Goal: Information Seeking & Learning: Learn about a topic

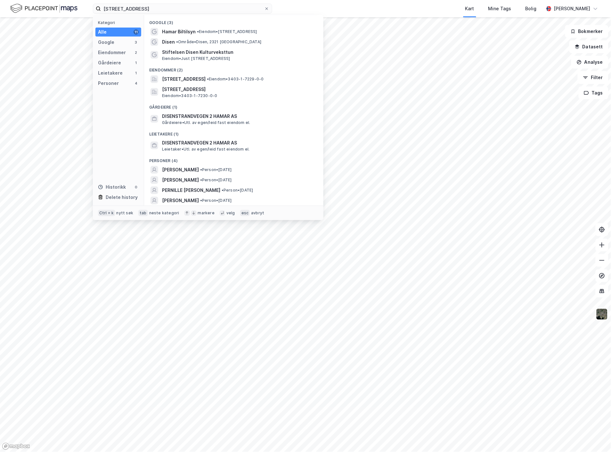
type input "[STREET_ADDRESS]"
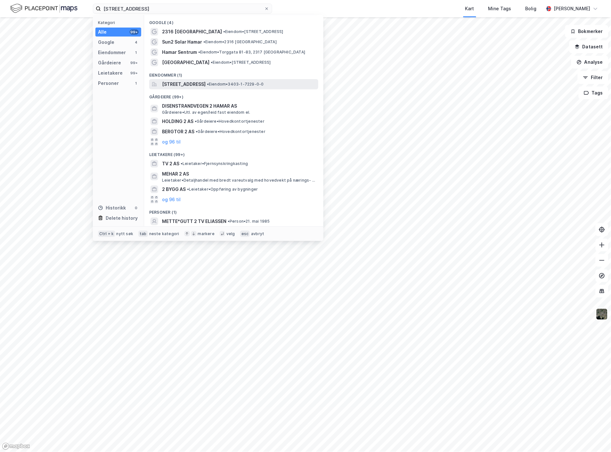
click at [206, 86] on span "[STREET_ADDRESS]" at bounding box center [184, 84] width 44 height 8
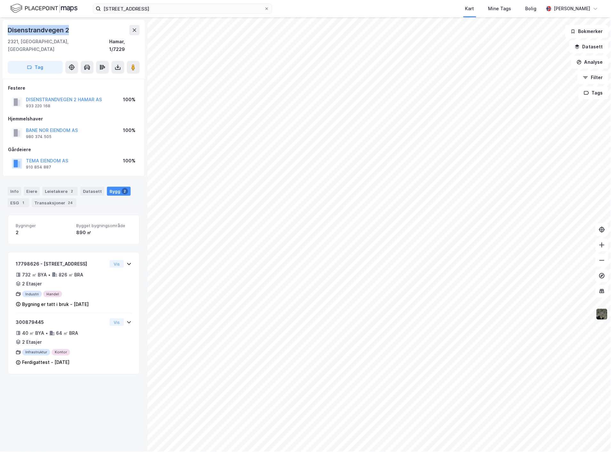
drag, startPoint x: 8, startPoint y: 29, endPoint x: 74, endPoint y: 27, distance: 65.3
click at [74, 27] on div "Disenstrandvegen 2" at bounding box center [74, 30] width 132 height 10
copy div "Disenstrandvegen 2"
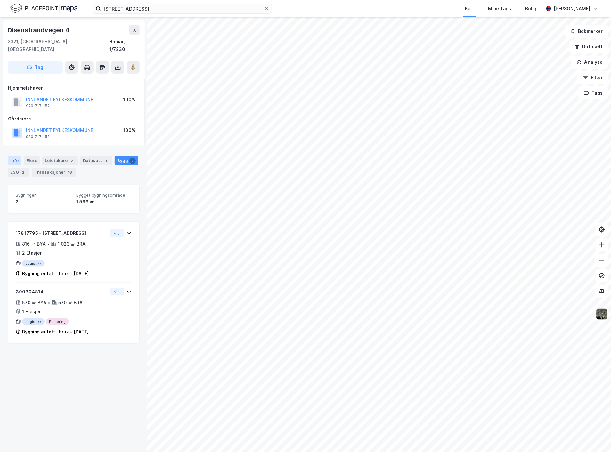
click at [12, 156] on div "Info" at bounding box center [14, 160] width 13 height 9
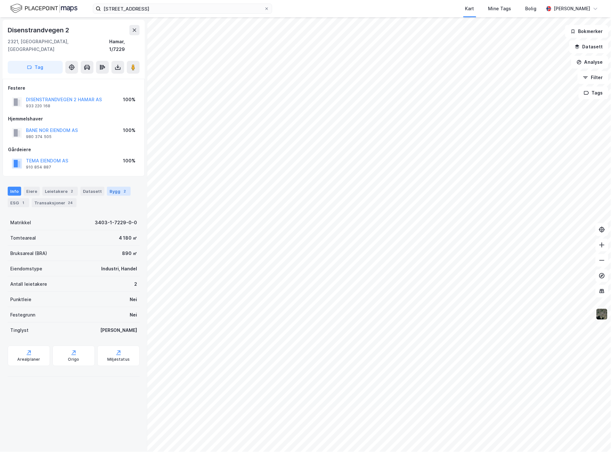
click at [114, 187] on div "Bygg 2" at bounding box center [119, 191] width 24 height 9
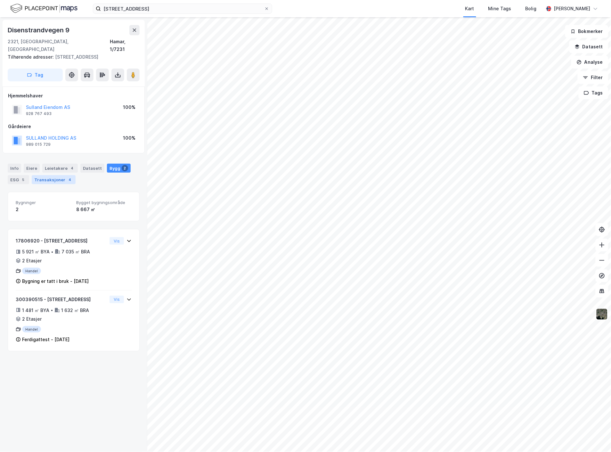
click at [66, 175] on div "Transaksjoner 4" at bounding box center [54, 179] width 44 height 9
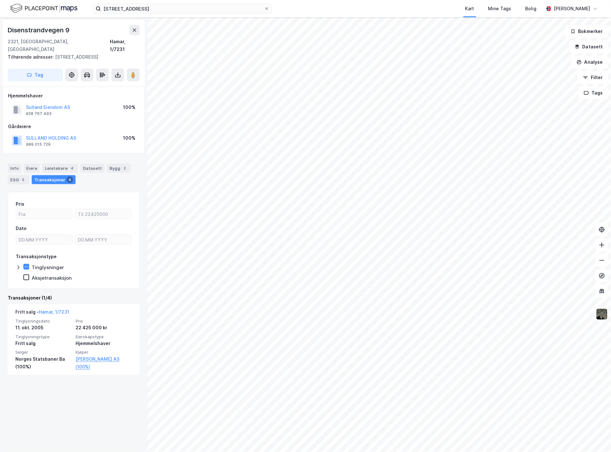
click at [20, 265] on icon at bounding box center [18, 267] width 5 height 5
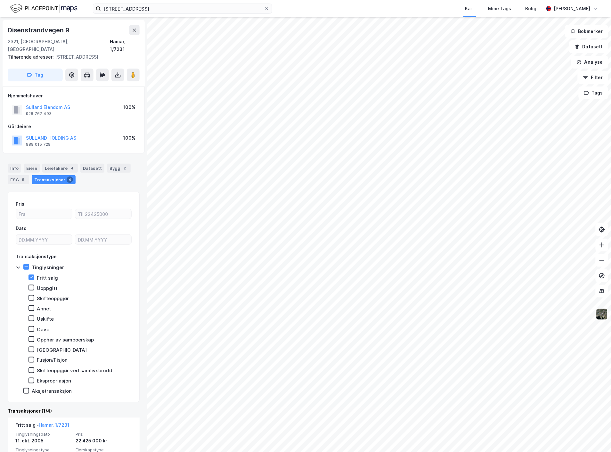
click at [20, 265] on icon at bounding box center [18, 267] width 5 height 5
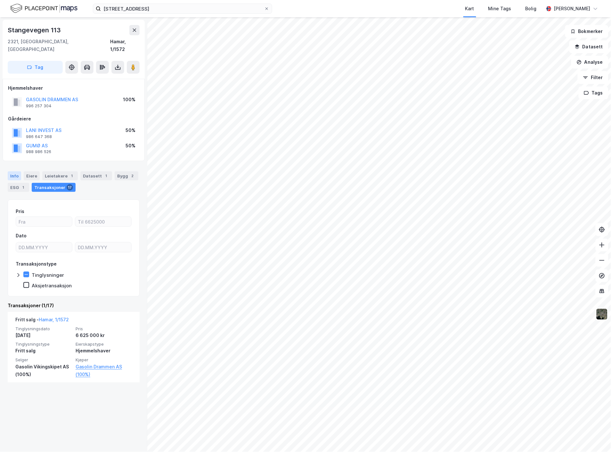
click at [18, 171] on div "Info" at bounding box center [14, 175] width 13 height 9
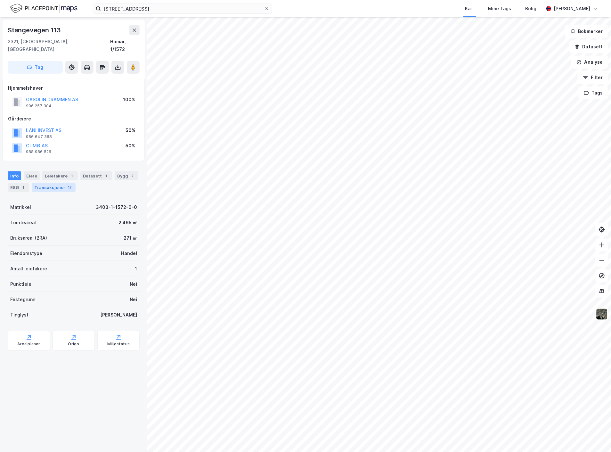
click at [56, 183] on div "Transaksjoner 17" at bounding box center [54, 187] width 44 height 9
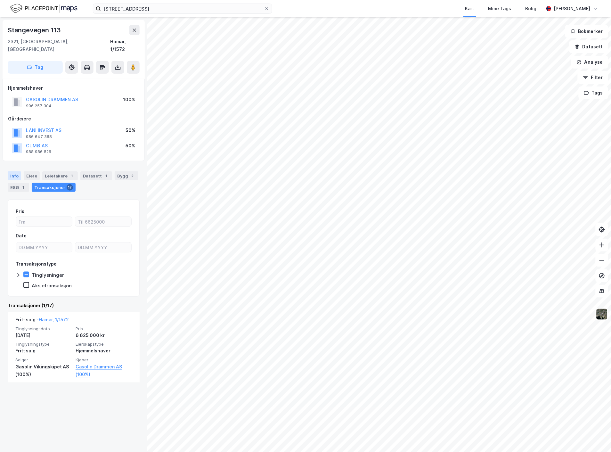
click at [17, 171] on div "Info" at bounding box center [14, 175] width 13 height 9
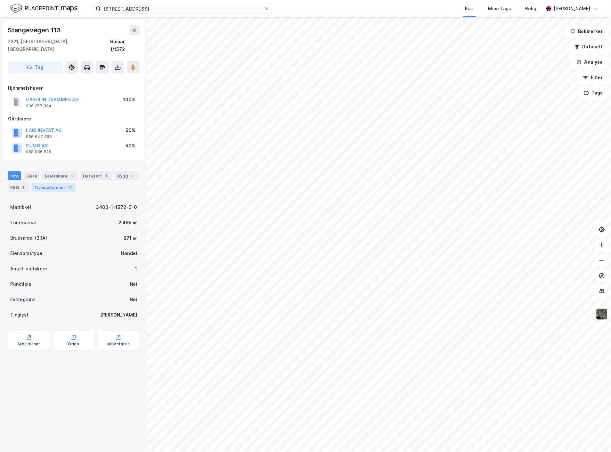
click at [56, 183] on div "Transaksjoner 17" at bounding box center [54, 187] width 44 height 9
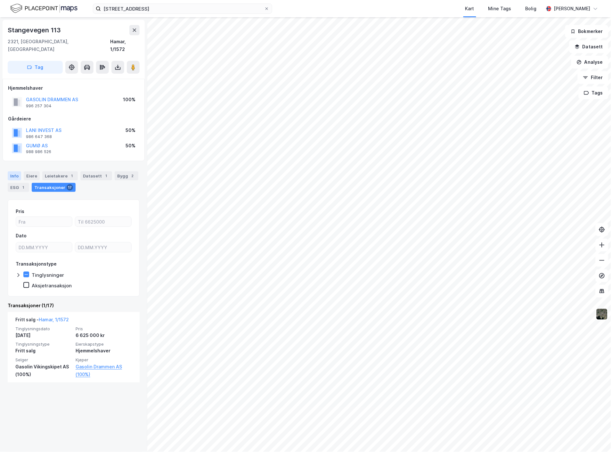
click at [10, 171] on div "Info" at bounding box center [14, 175] width 13 height 9
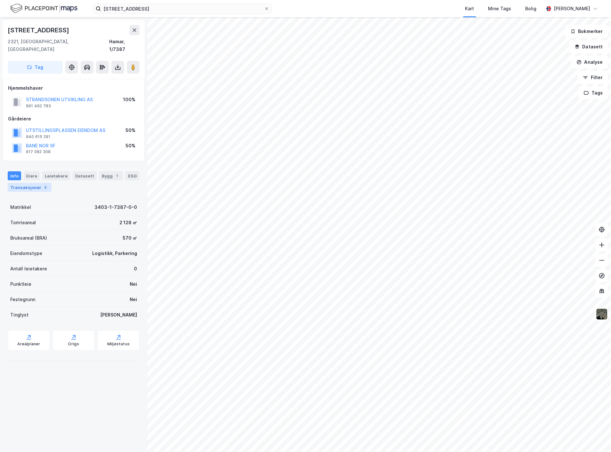
click at [43, 184] on div "5" at bounding box center [46, 187] width 6 height 6
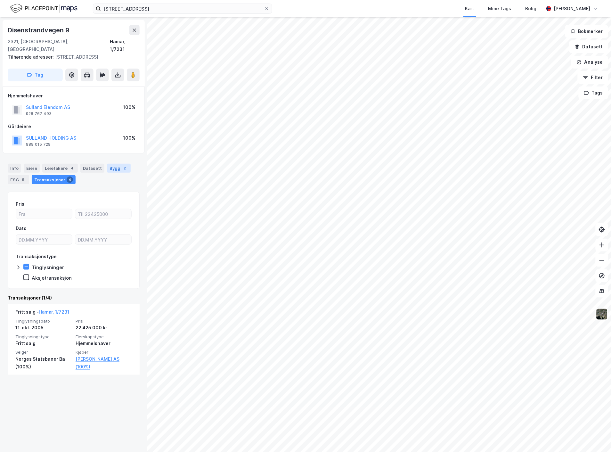
click at [122, 164] on div "Bygg 2" at bounding box center [119, 168] width 24 height 9
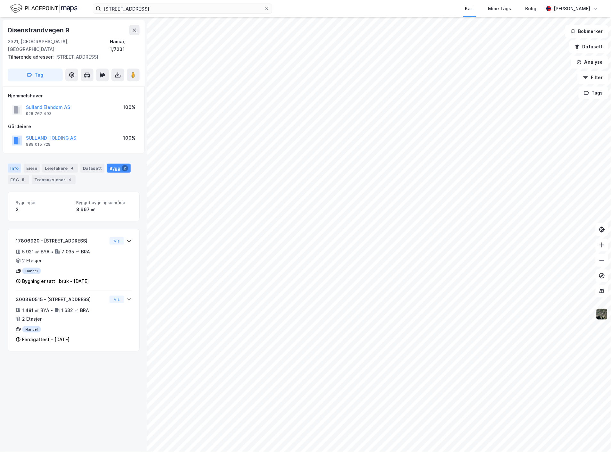
click at [14, 164] on div "Info" at bounding box center [14, 168] width 13 height 9
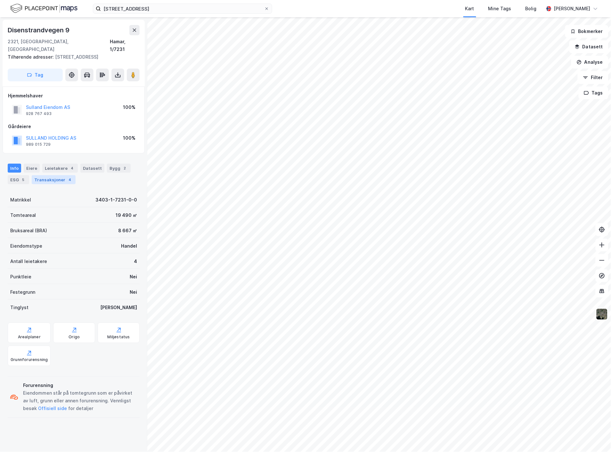
click at [71, 175] on div "Transaksjoner 4" at bounding box center [54, 179] width 44 height 9
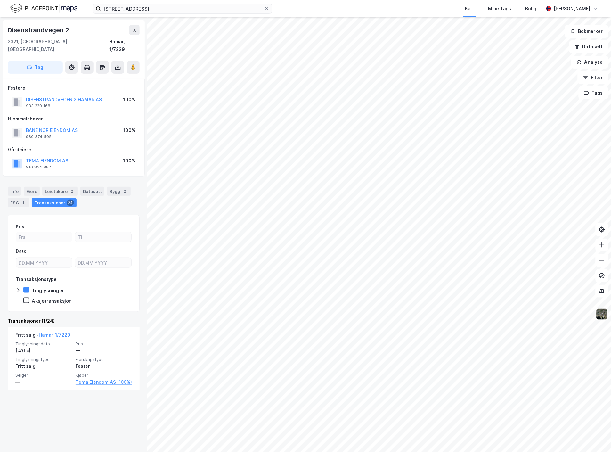
click at [1, 185] on div "Info [PERSON_NAME] 2 Datasett Bygg 2 ESG 1 Transaksjoner 24" at bounding box center [73, 194] width 147 height 31
click at [8, 187] on div "Info" at bounding box center [14, 191] width 13 height 9
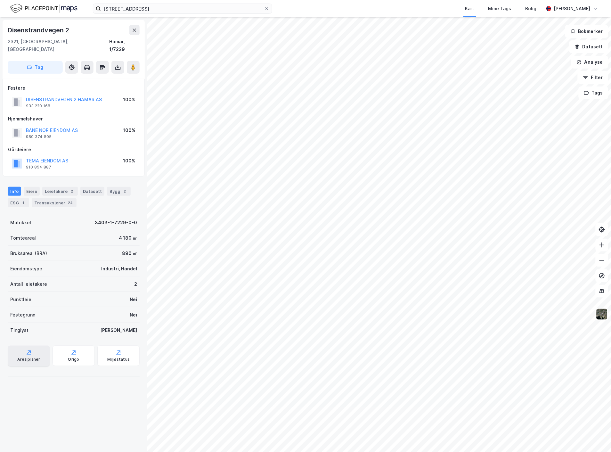
click at [36, 357] on div "Arealplaner" at bounding box center [28, 359] width 23 height 5
click at [77, 351] on div "Origo" at bounding box center [74, 355] width 42 height 20
click at [28, 349] on icon at bounding box center [29, 352] width 6 height 6
click at [69, 188] on div "2" at bounding box center [72, 191] width 6 height 6
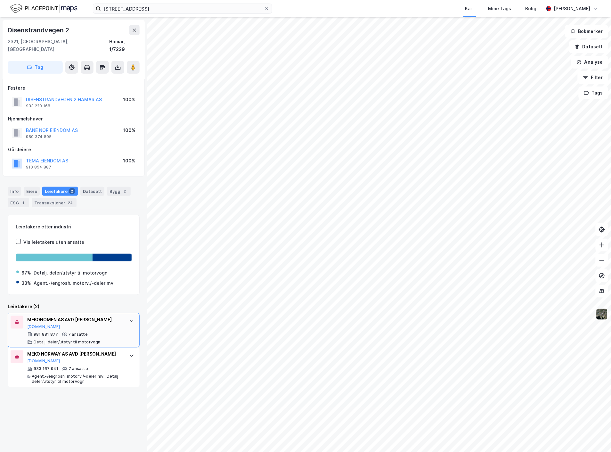
click at [76, 319] on div "MEKONOMEN AS AVD HAMAR [DOMAIN_NAME]" at bounding box center [74, 322] width 95 height 13
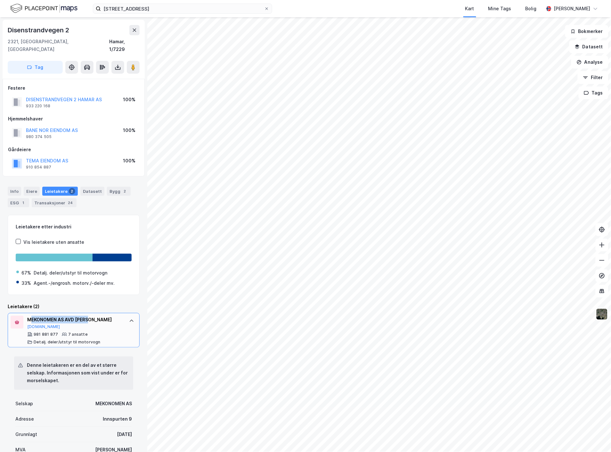
drag, startPoint x: 31, startPoint y: 309, endPoint x: 92, endPoint y: 306, distance: 60.9
click at [92, 313] on div "MEKONOMEN AS AVD HAMAR [DOMAIN_NAME] 981 881 877 7 ansatte Detalj. deler/utstyr…" at bounding box center [74, 330] width 132 height 35
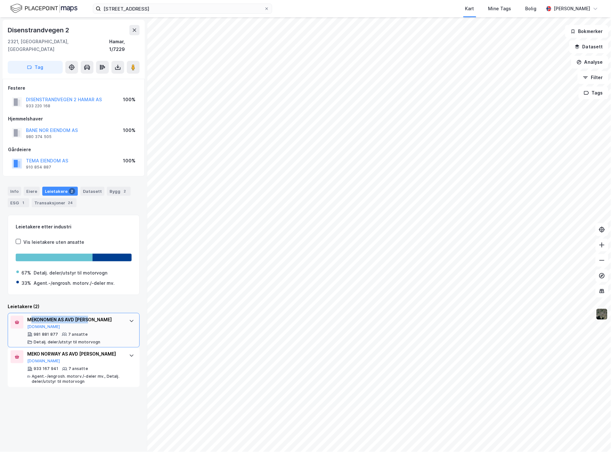
click at [95, 316] on div "MEKONOMEN AS AVD [PERSON_NAME]" at bounding box center [74, 320] width 95 height 8
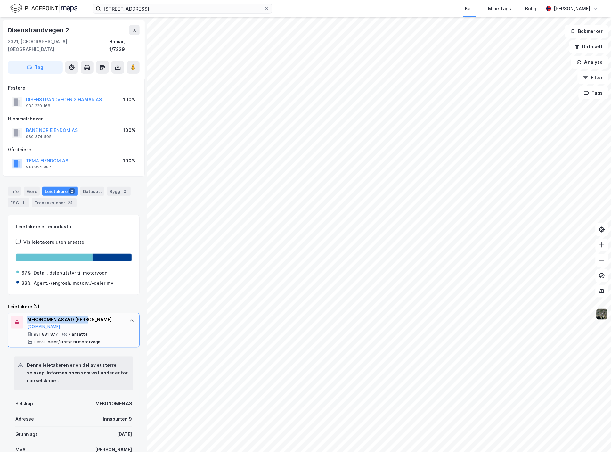
drag, startPoint x: 95, startPoint y: 312, endPoint x: 28, endPoint y: 312, distance: 67.6
click at [28, 316] on div "MEKONOMEN AS AVD [PERSON_NAME]" at bounding box center [74, 320] width 95 height 8
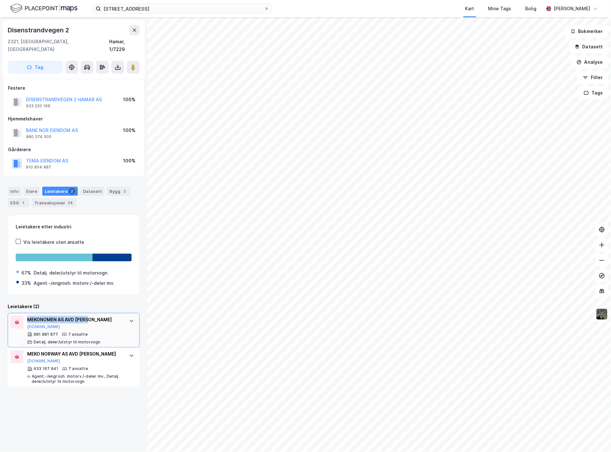
copy div "MEKONOMEN AS AVD [PERSON_NAME]"
click at [17, 187] on div "Info" at bounding box center [14, 191] width 13 height 9
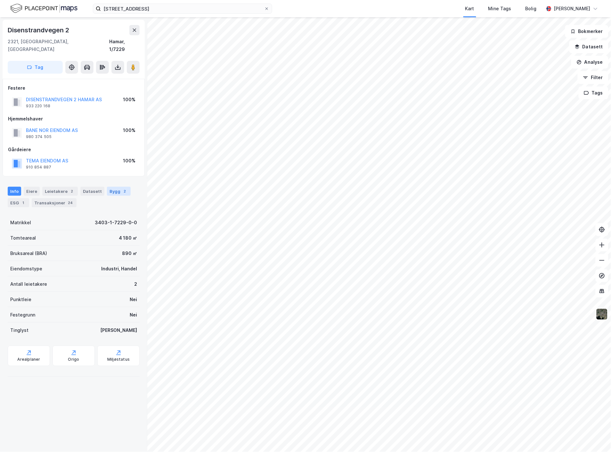
click at [122, 188] on div "2" at bounding box center [125, 191] width 6 height 6
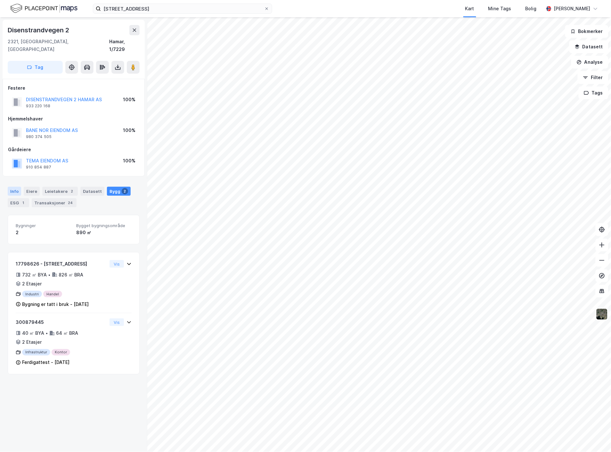
click at [15, 187] on div "Info" at bounding box center [14, 191] width 13 height 9
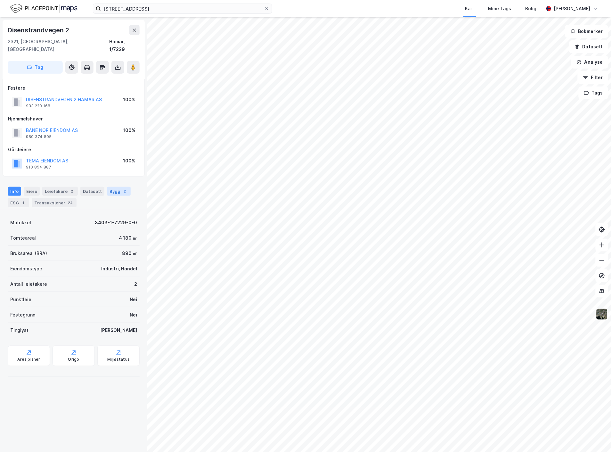
click at [108, 187] on div "Bygg 2" at bounding box center [119, 191] width 24 height 9
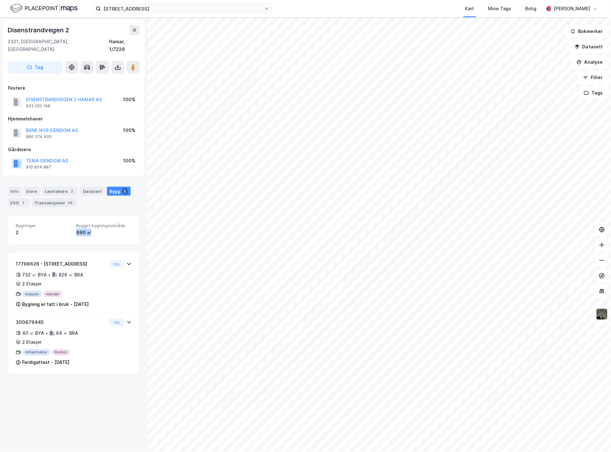
drag, startPoint x: 72, startPoint y: 225, endPoint x: 99, endPoint y: 223, distance: 26.3
click at [99, 223] on div "Bygninger 2 Bygget bygningsområde 890 ㎡" at bounding box center [74, 229] width 116 height 13
click at [99, 229] on div "890 ㎡" at bounding box center [103, 233] width 55 height 8
